Goal: Information Seeking & Learning: Learn about a topic

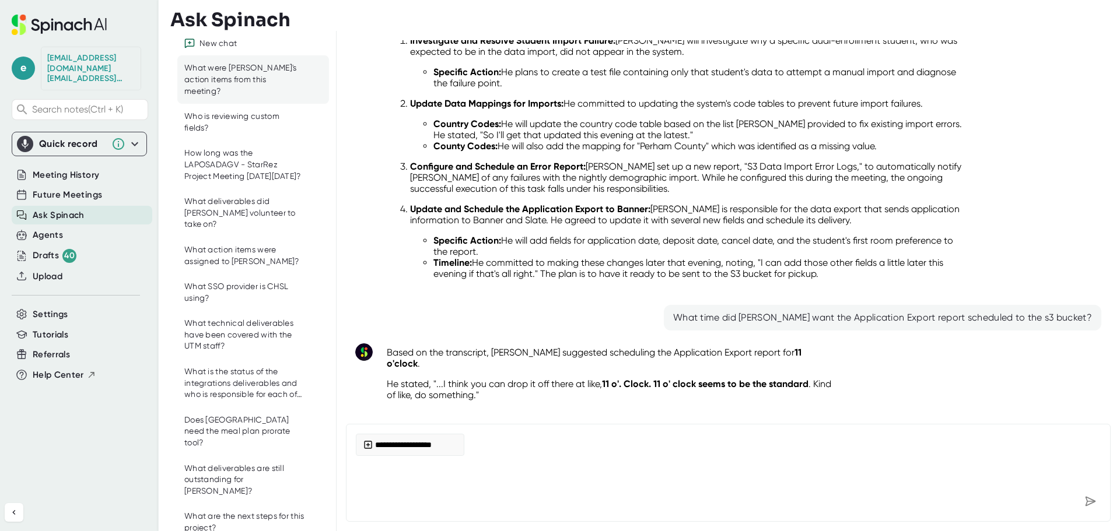
scroll to position [124, 0]
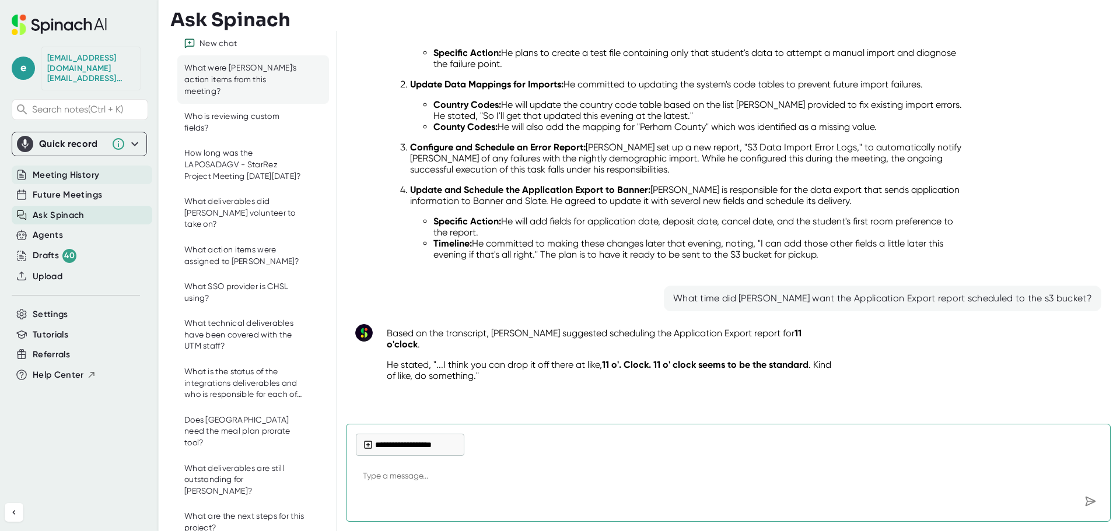
click at [61, 169] on span "Meeting History" at bounding box center [66, 175] width 67 height 13
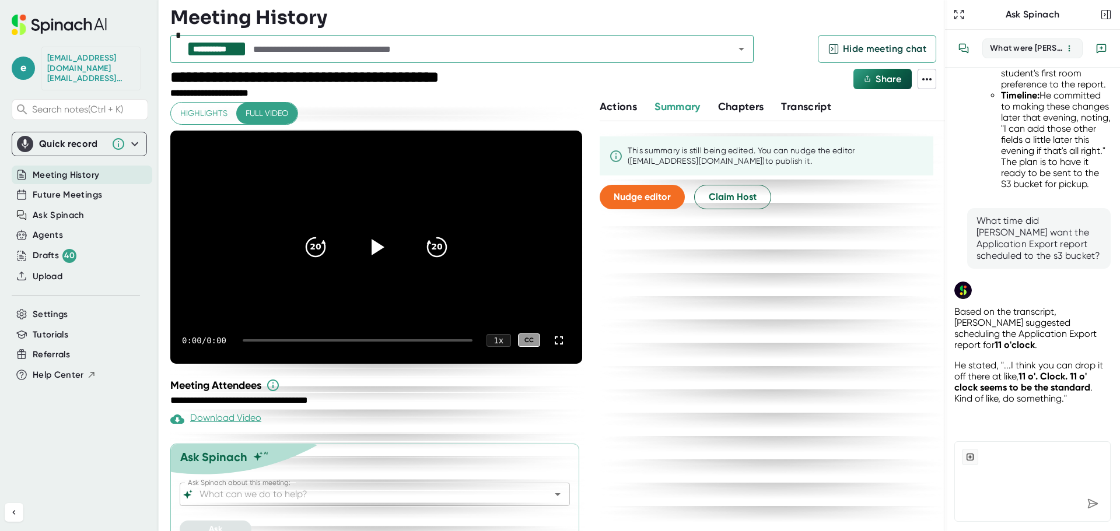
scroll to position [862, 0]
click at [737, 49] on icon "Open" at bounding box center [742, 49] width 14 height 14
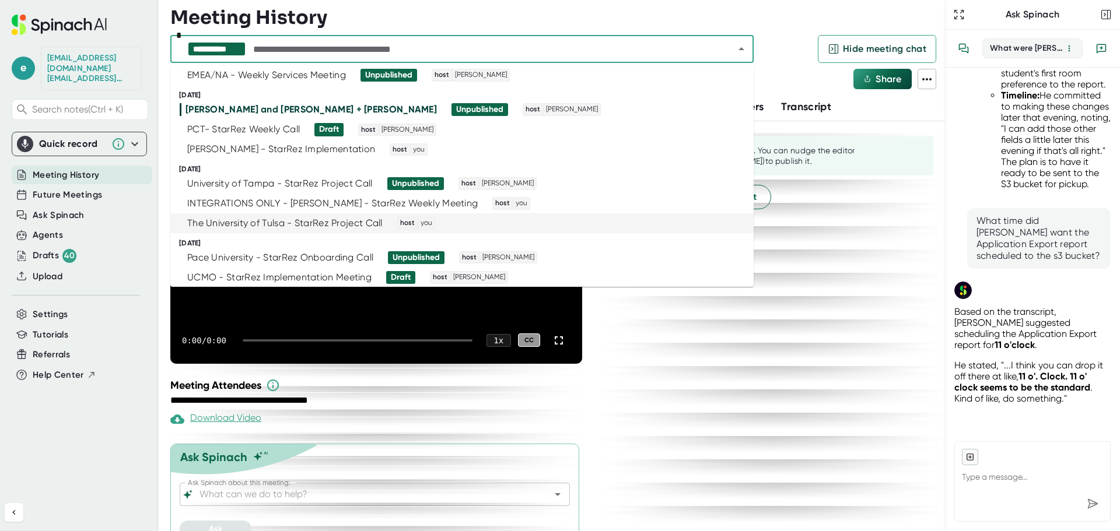
scroll to position [0, 0]
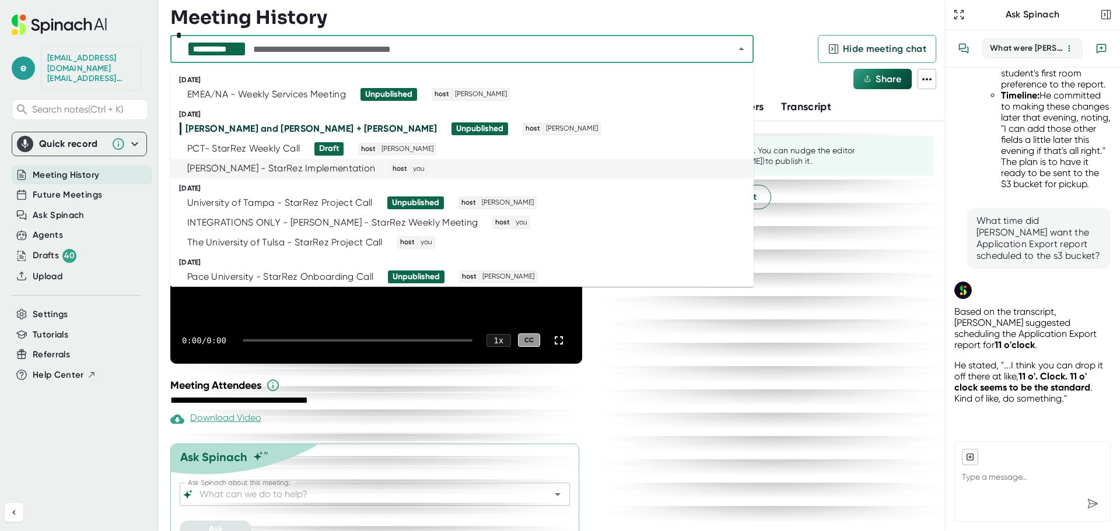
click at [289, 167] on div "[PERSON_NAME] - StarRez Implementation" at bounding box center [281, 169] width 188 height 12
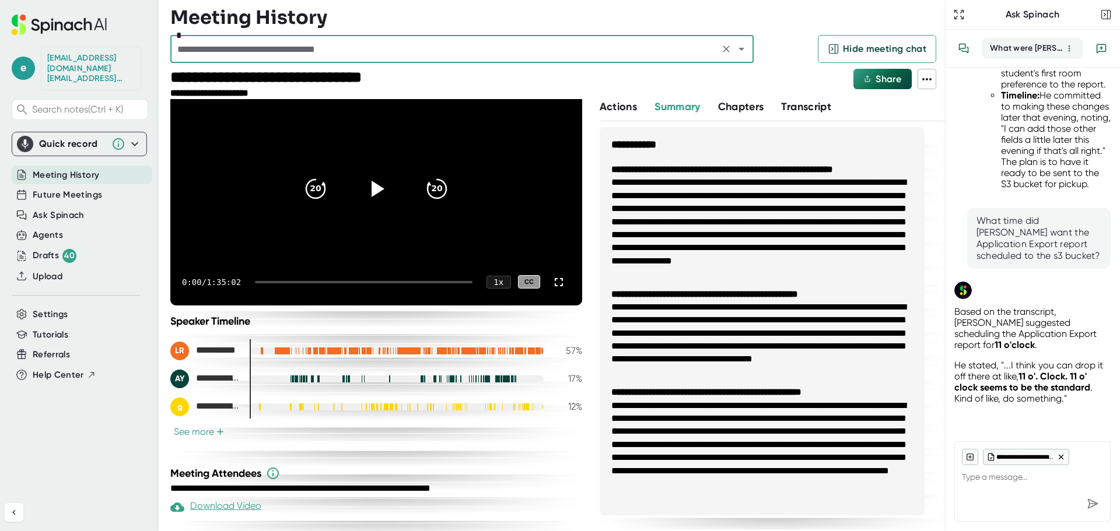
scroll to position [117, 0]
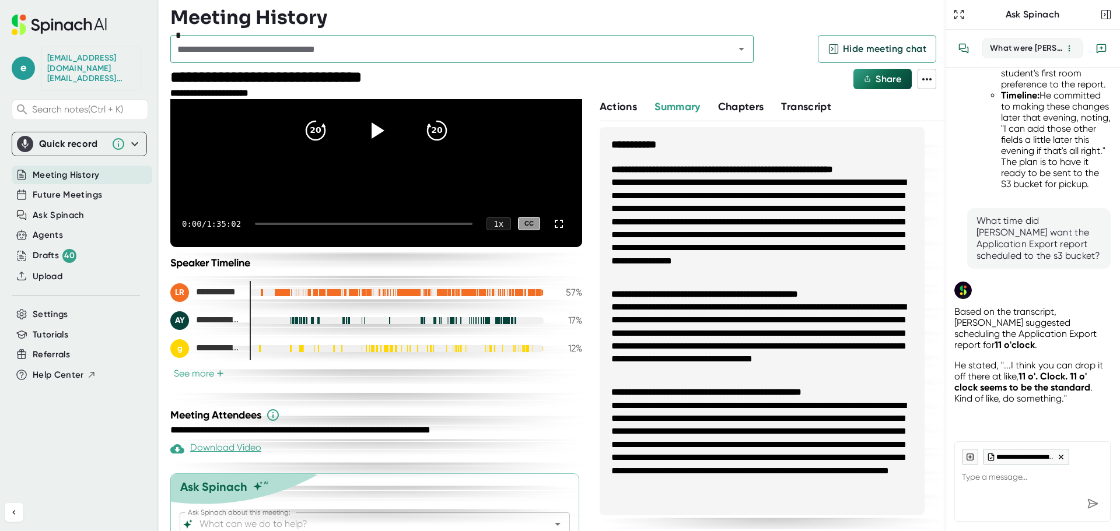
click at [266, 224] on div at bounding box center [364, 224] width 218 height 2
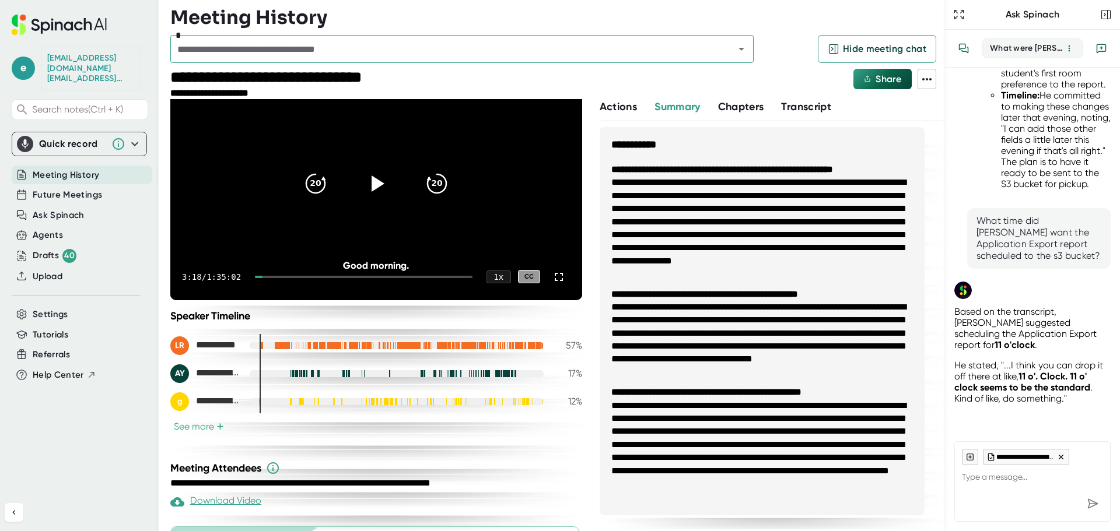
scroll to position [0, 0]
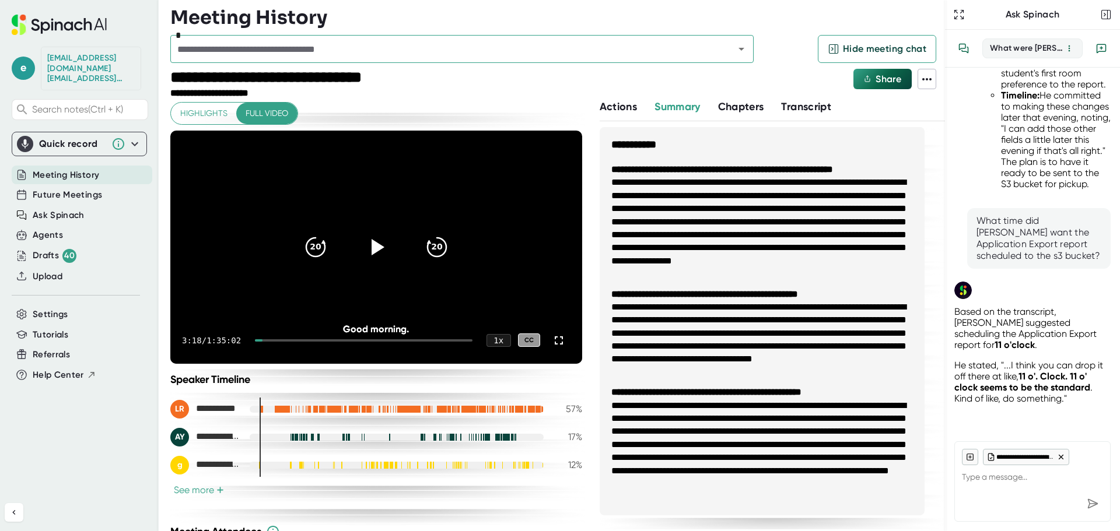
click at [286, 340] on div at bounding box center [364, 341] width 218 height 2
click at [380, 250] on icon at bounding box center [376, 246] width 29 height 29
click at [283, 340] on div at bounding box center [274, 341] width 28 height 2
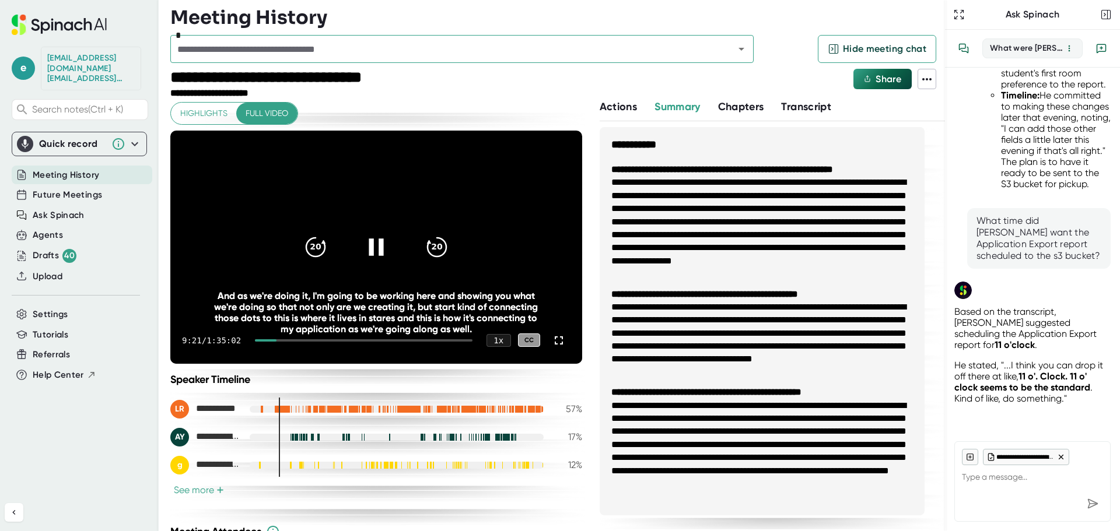
click at [270, 340] on div at bounding box center [266, 341] width 22 height 2
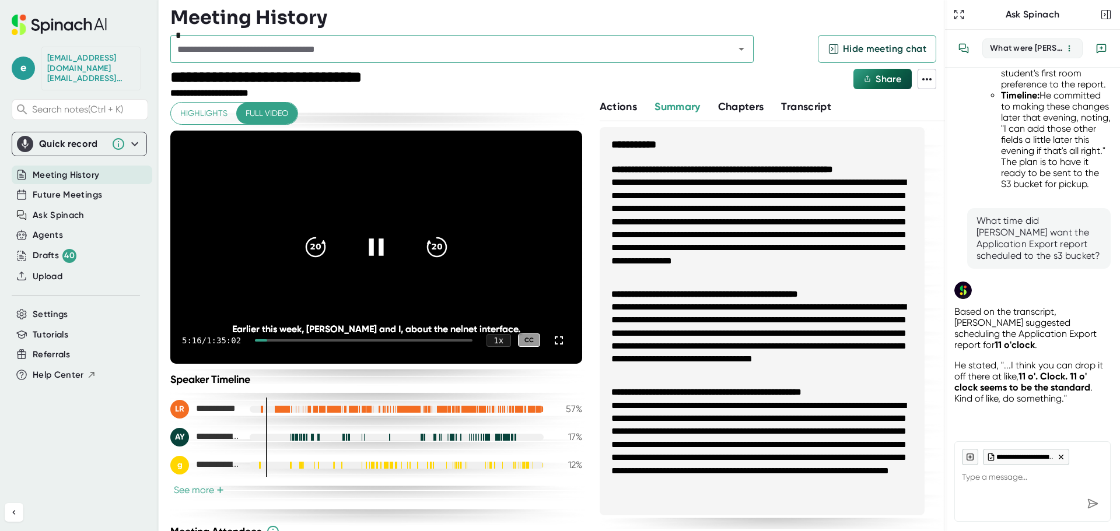
click at [426, 340] on div at bounding box center [364, 341] width 218 height 2
click at [415, 340] on div at bounding box center [352, 341] width 165 height 2
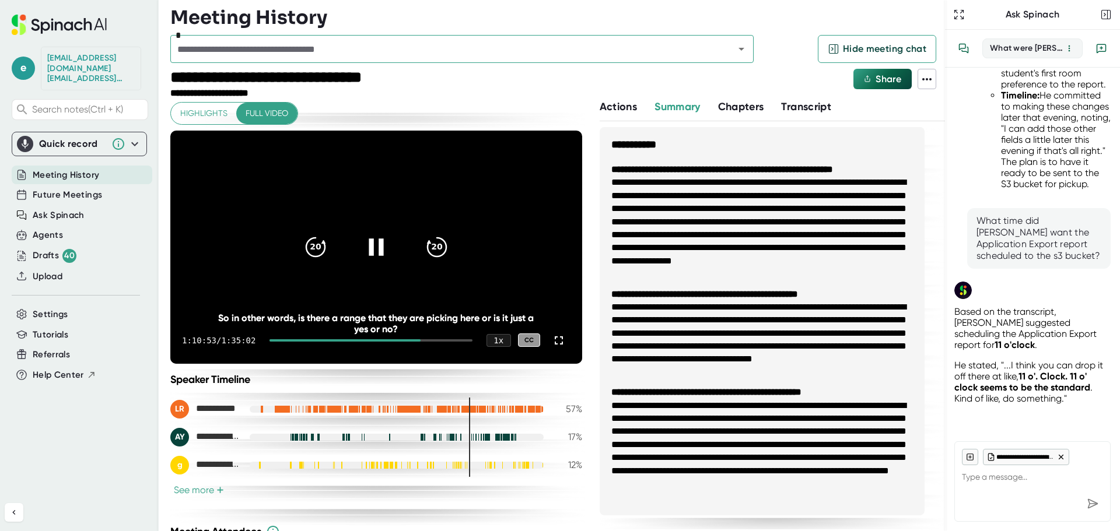
click at [409, 341] on div at bounding box center [345, 341] width 151 height 2
click at [405, 340] on div at bounding box center [342, 341] width 145 height 2
click at [401, 341] on div at bounding box center [340, 341] width 141 height 2
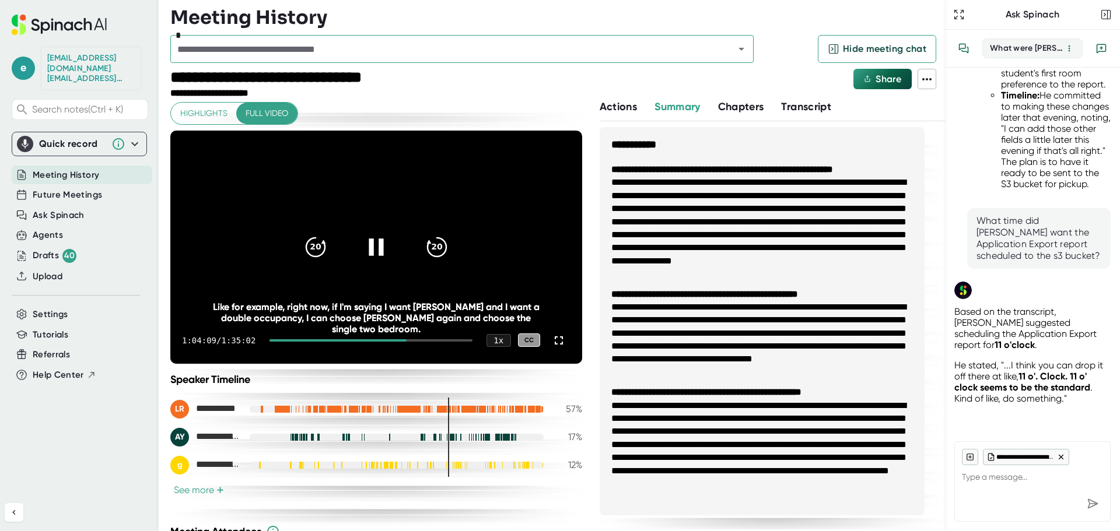
click at [396, 340] on div at bounding box center [338, 341] width 137 height 2
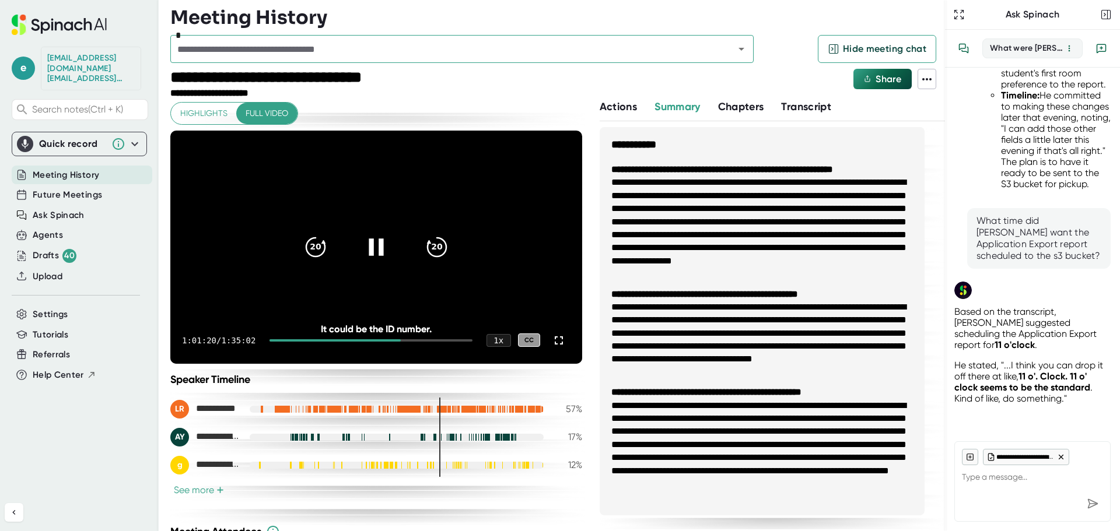
click at [284, 340] on div at bounding box center [335, 341] width 131 height 2
click at [278, 340] on div at bounding box center [364, 341] width 218 height 2
click at [275, 341] on div at bounding box center [265, 341] width 20 height 2
click at [266, 340] on div at bounding box center [264, 341] width 18 height 2
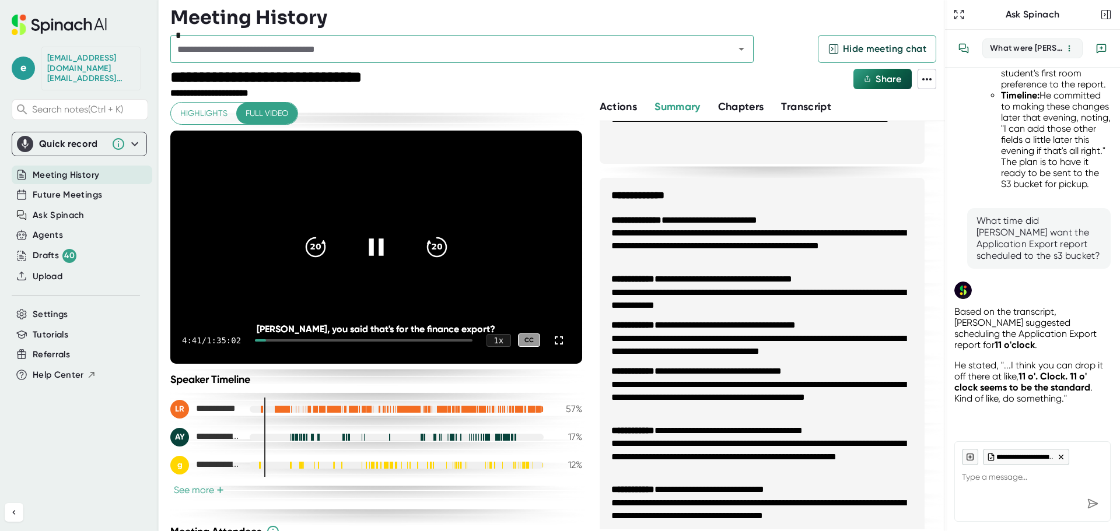
click at [380, 247] on icon at bounding box center [376, 246] width 29 height 29
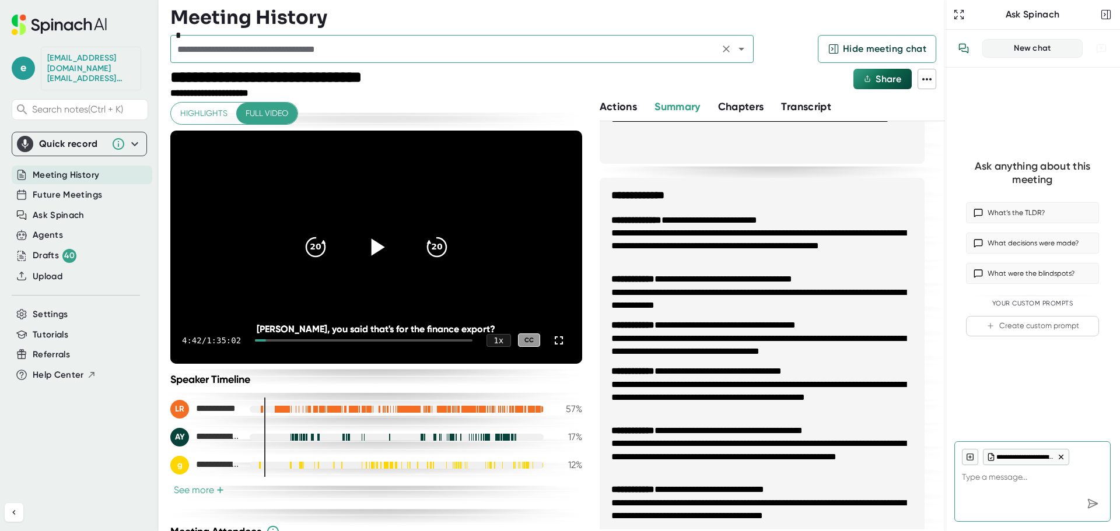
click at [741, 54] on icon "Open" at bounding box center [742, 49] width 14 height 14
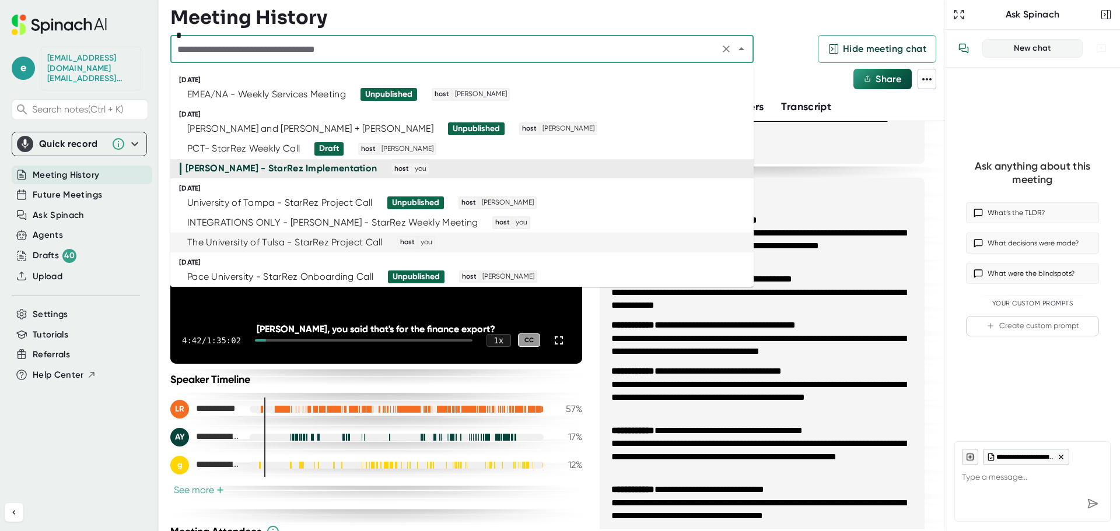
click at [279, 240] on div "The University of Tulsa - StarRez Project Call" at bounding box center [284, 243] width 195 height 12
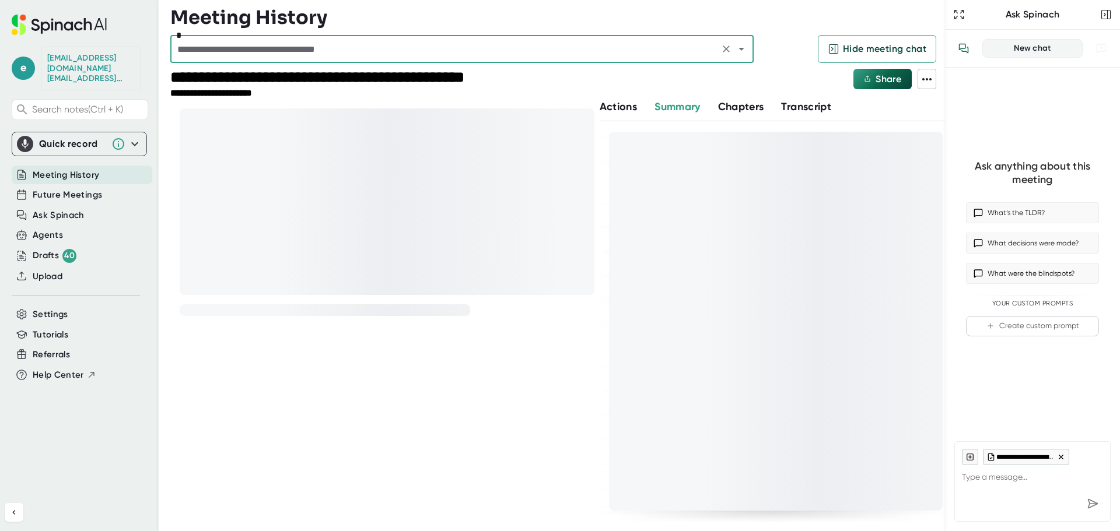
scroll to position [5, 0]
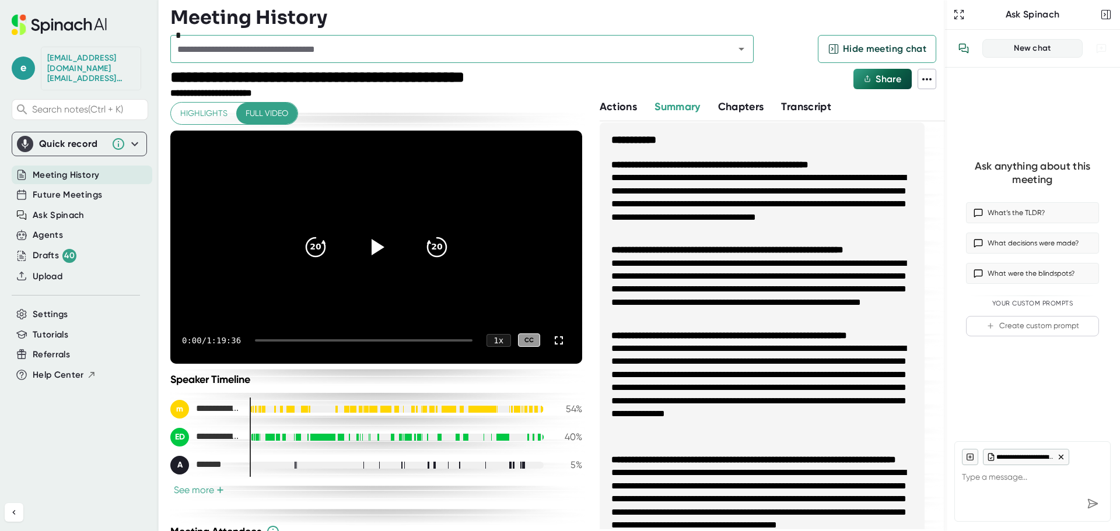
type textarea "x"
